Goal: Check status: Check status

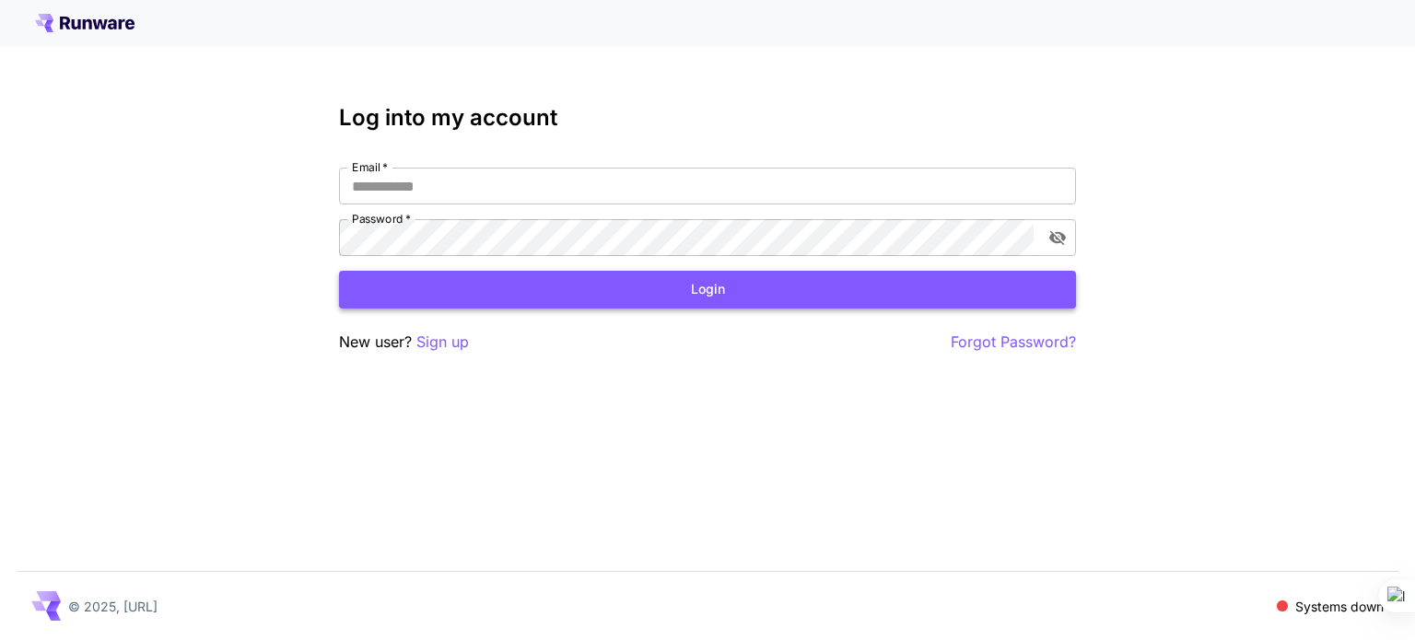
type input "**********"
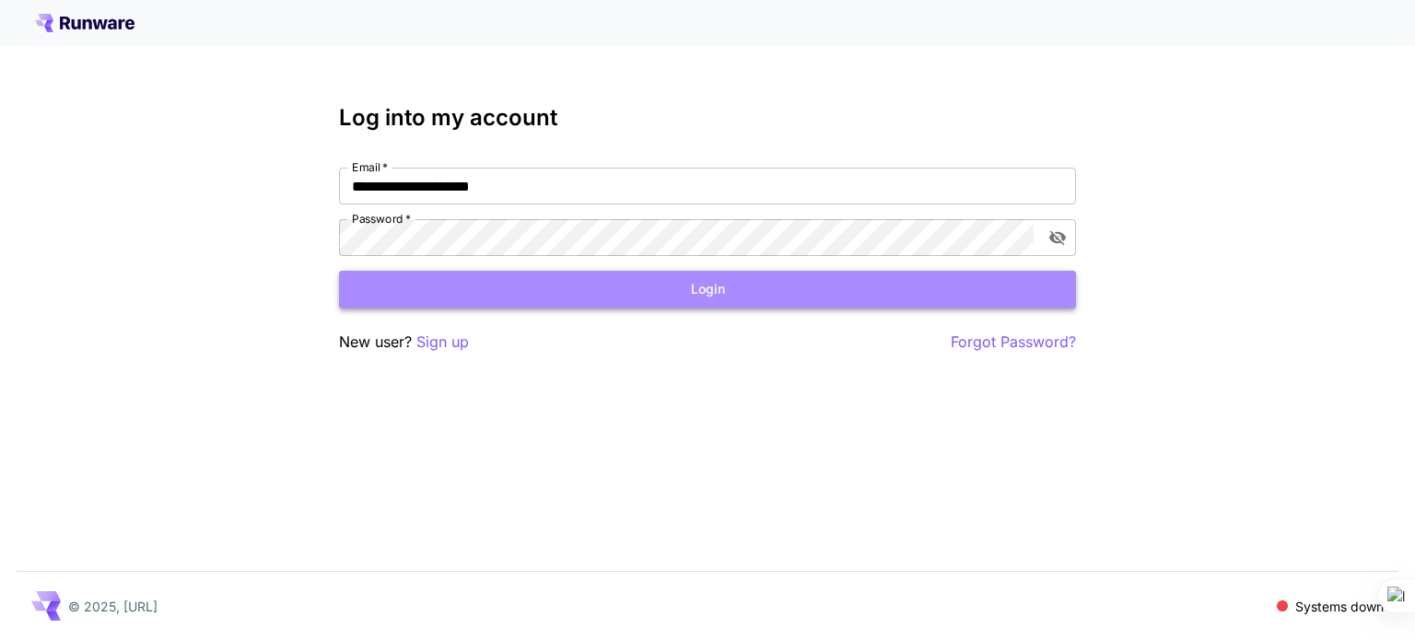
click at [650, 299] on button "Login" at bounding box center [707, 290] width 737 height 38
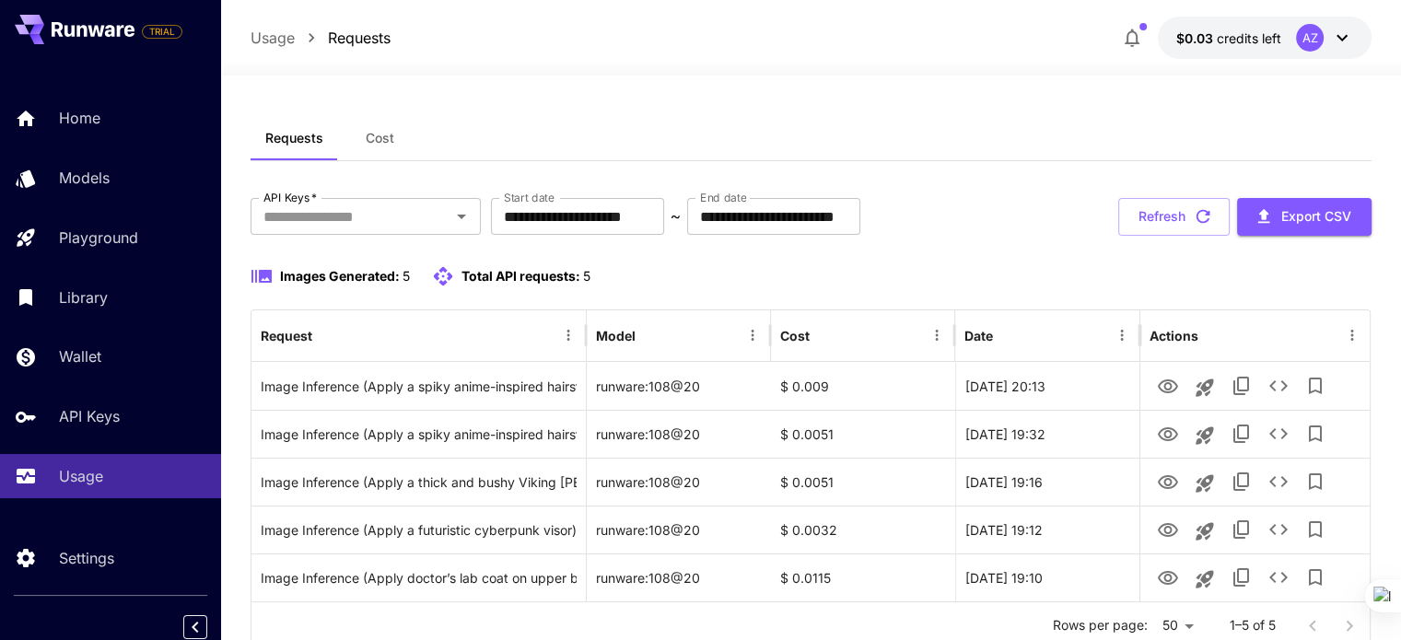
scroll to position [64, 0]
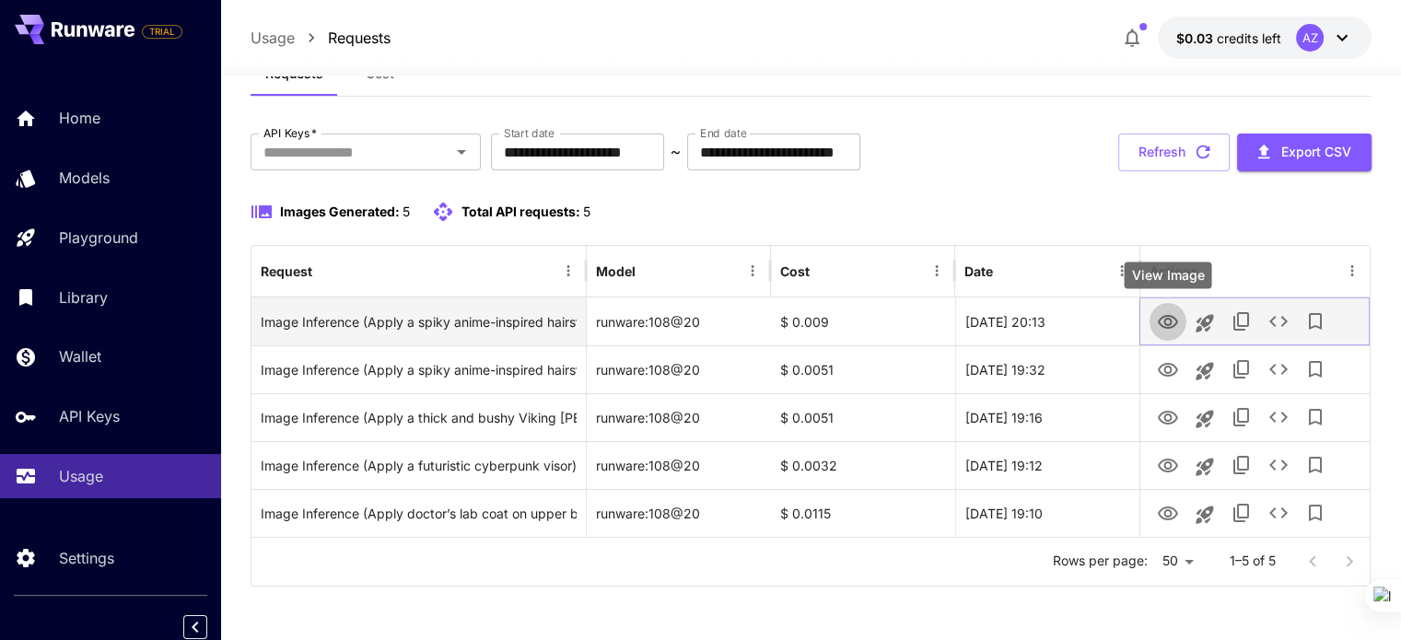
click at [1163, 317] on icon "View Image" at bounding box center [1168, 322] width 22 height 22
click at [803, 321] on div "$ 0.009" at bounding box center [863, 322] width 184 height 48
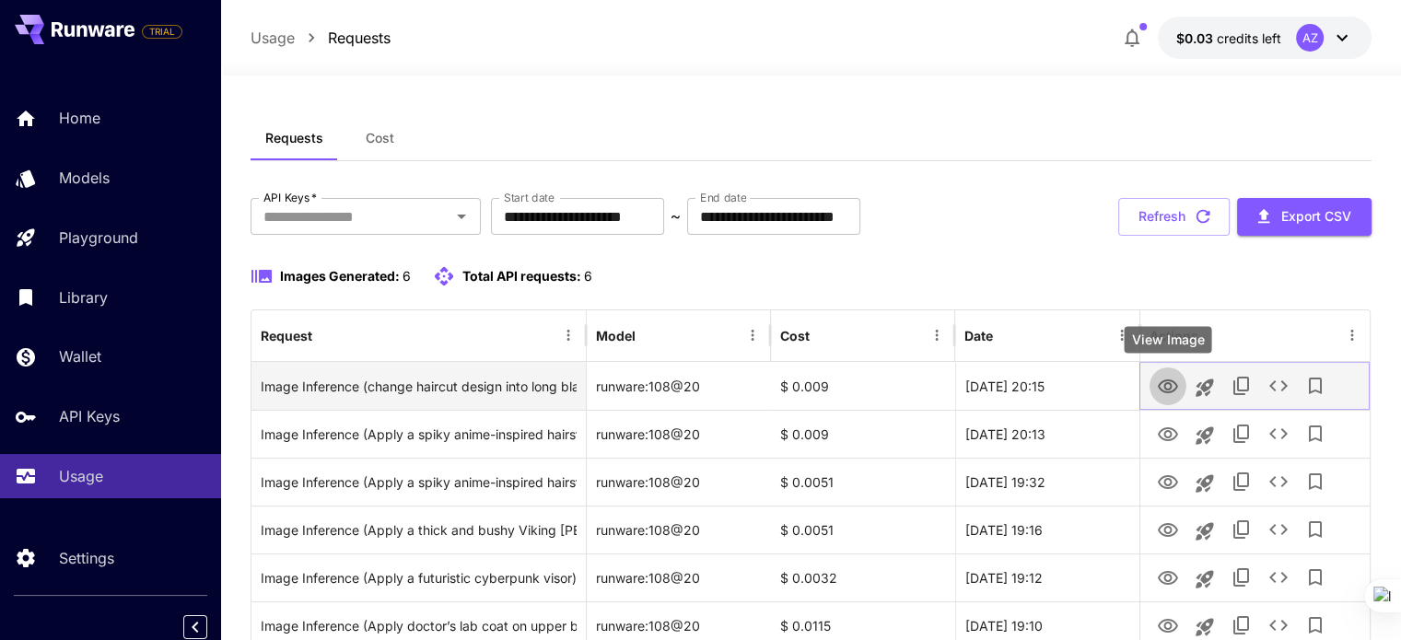
click at [1163, 386] on icon "View Image" at bounding box center [1168, 387] width 22 height 22
click at [1160, 386] on icon "View Image" at bounding box center [1168, 387] width 22 height 22
